Goal: Navigation & Orientation: Go to known website

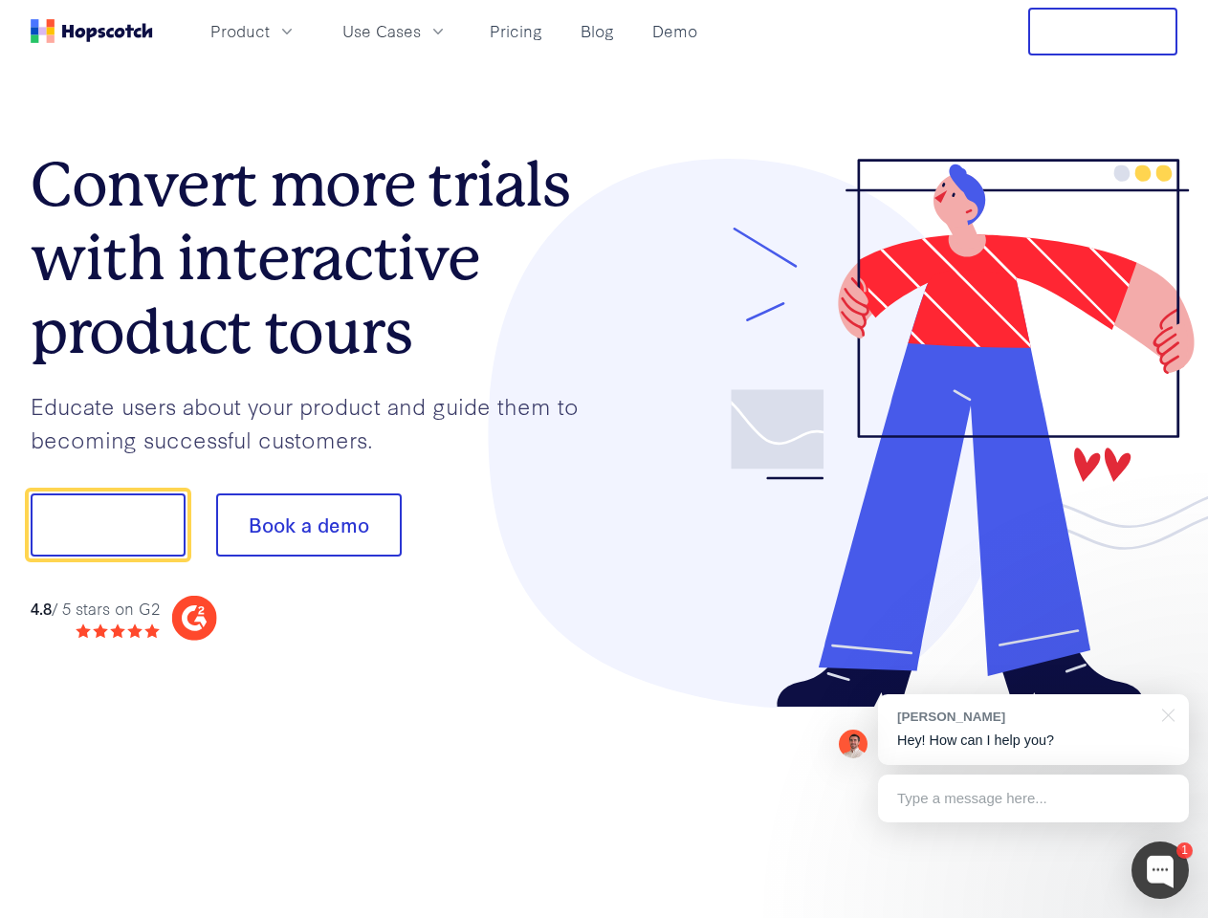
click at [604, 459] on div at bounding box center [891, 434] width 574 height 550
click at [270, 31] on span "Product" at bounding box center [239, 31] width 59 height 24
click at [421, 31] on span "Use Cases" at bounding box center [381, 31] width 78 height 24
click at [1102, 32] on button "Free Trial" at bounding box center [1102, 32] width 149 height 48
click at [107, 525] on button "Show me!" at bounding box center [108, 524] width 155 height 63
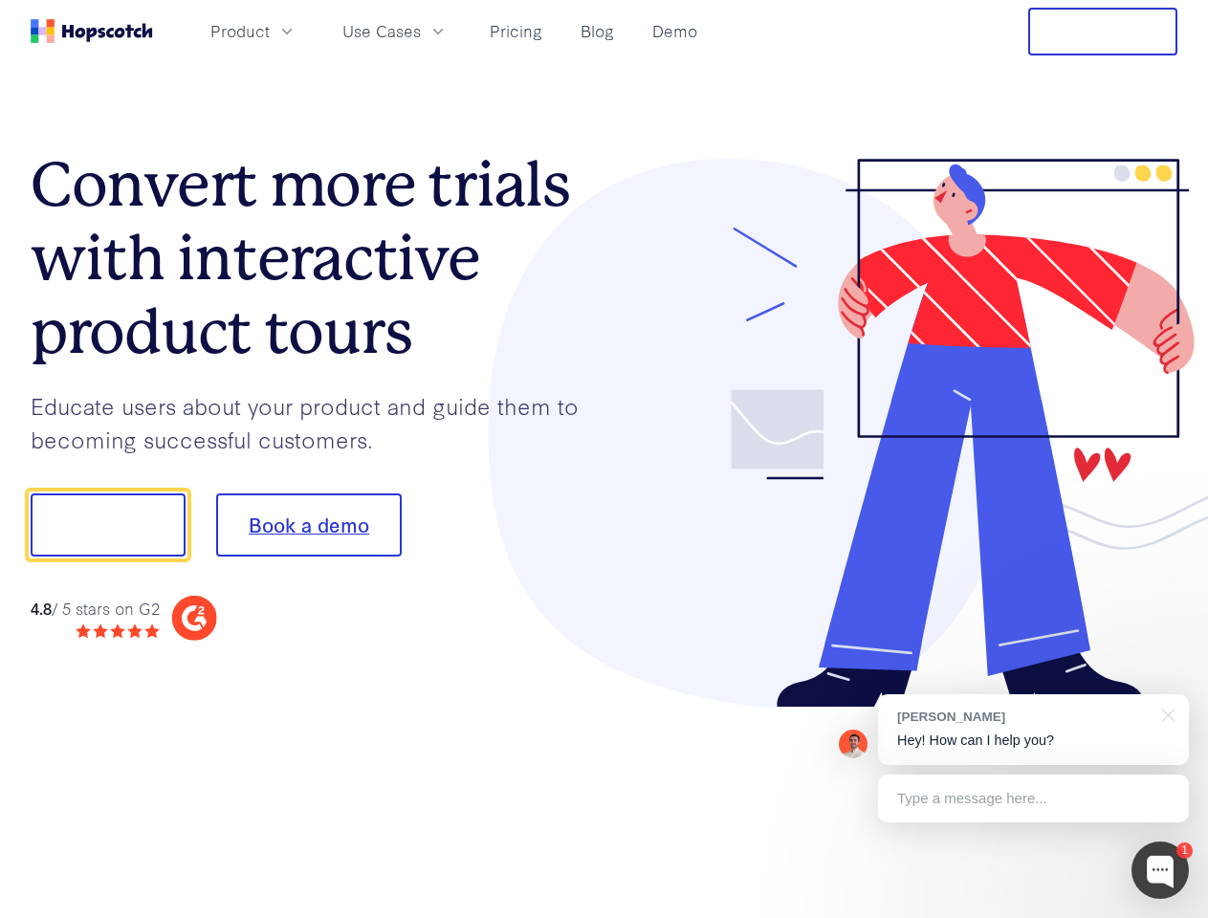
click at [308, 525] on button "Book a demo" at bounding box center [308, 524] width 185 height 63
click at [1160, 870] on div at bounding box center [1159, 869] width 57 height 57
click at [1033, 730] on div "[PERSON_NAME] Hey! How can I help you?" at bounding box center [1033, 729] width 311 height 71
click at [1165, 917] on div "1 [PERSON_NAME] Hey! How can I help you? Type a message here... Free live chat …" at bounding box center [604, 918] width 1208 height 0
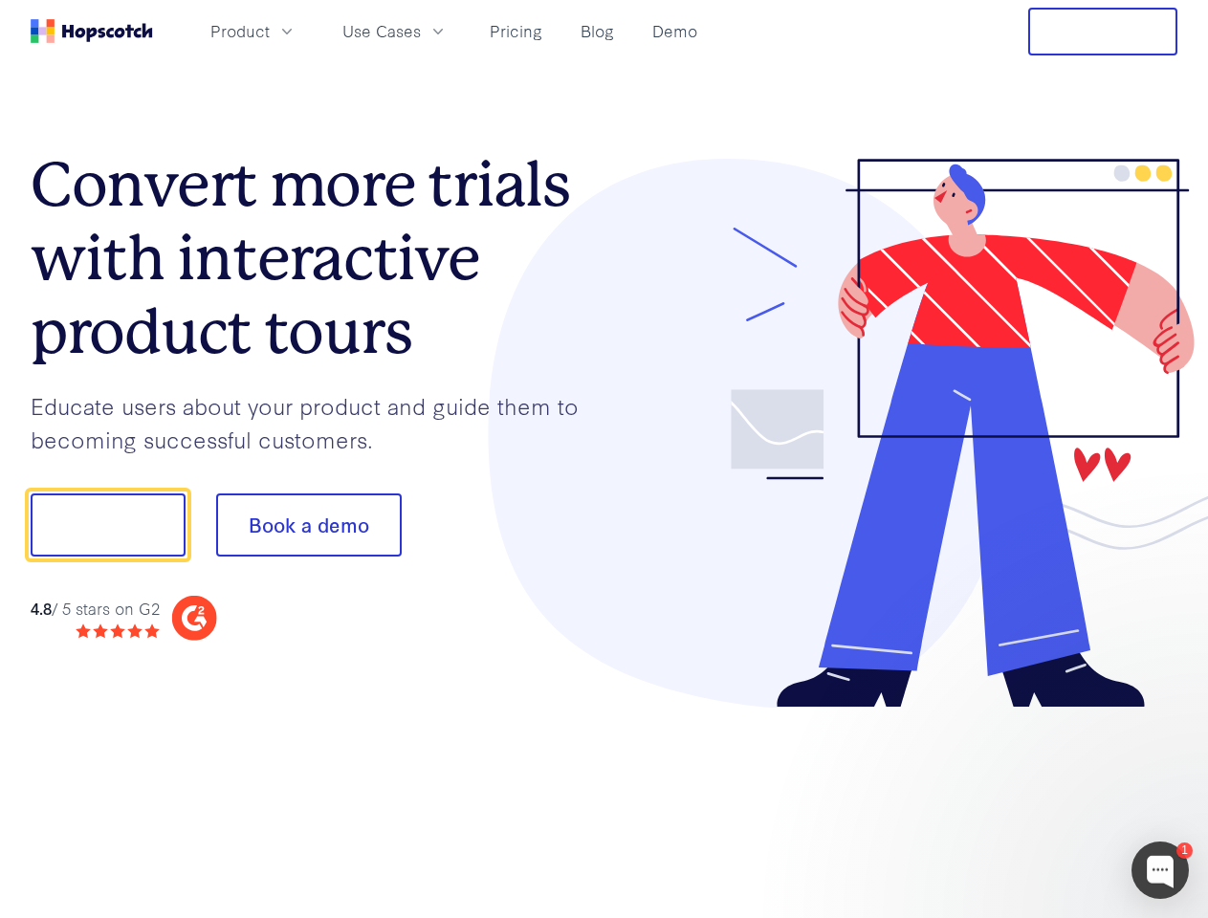
click at [1033, 798] on div at bounding box center [1009, 651] width 359 height 382
